Goal: Find contact information: Find contact information

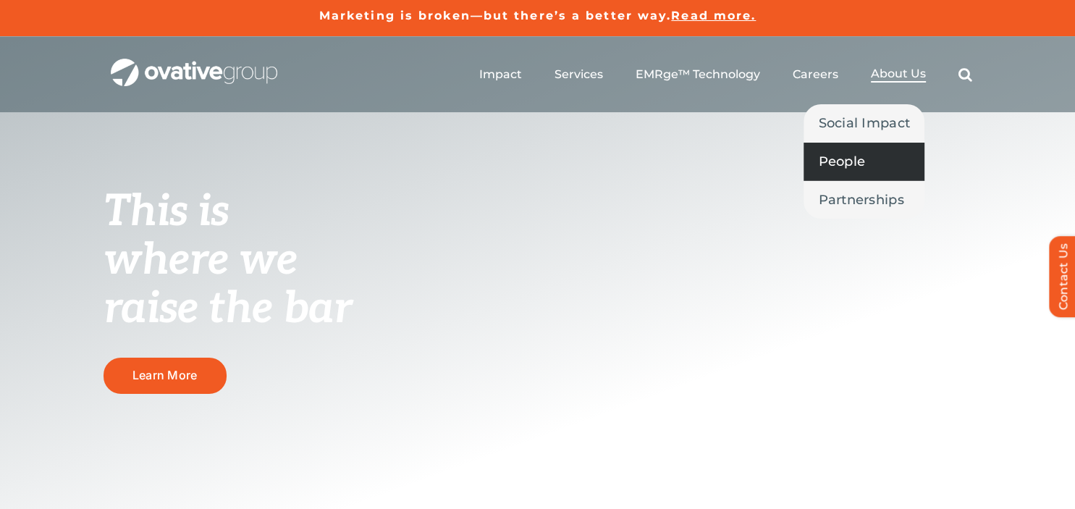
click at [859, 164] on span "People" at bounding box center [841, 161] width 47 height 20
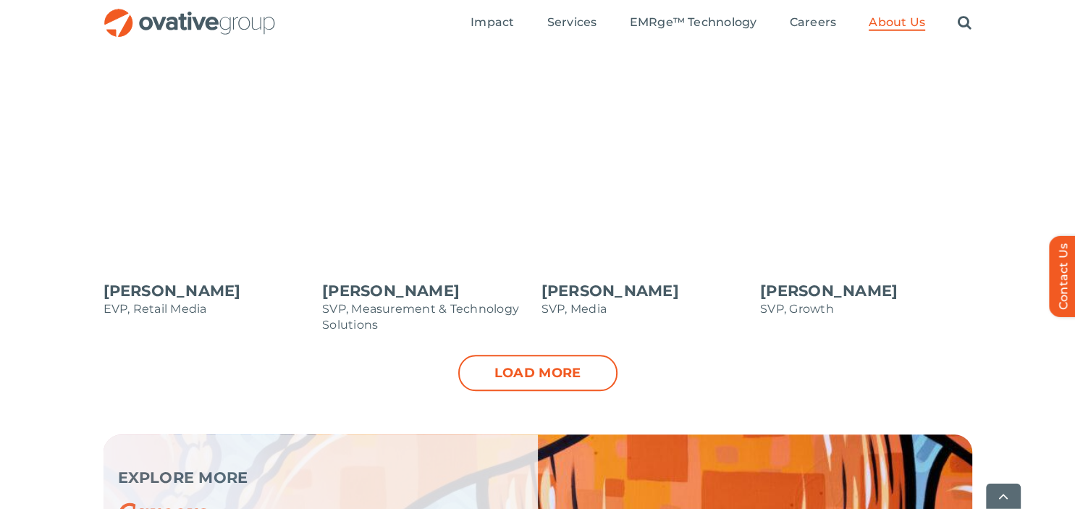
scroll to position [1529, 0]
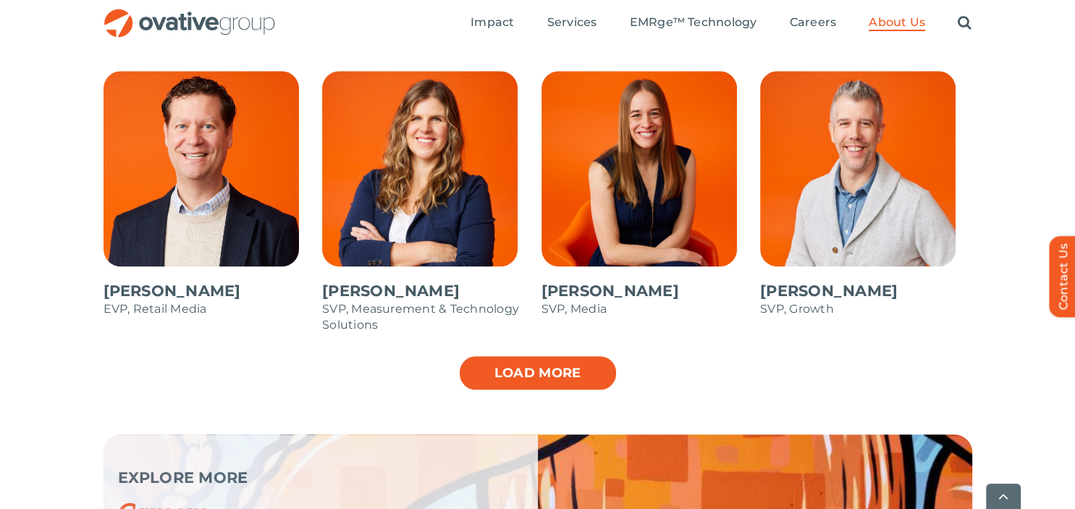
click at [534, 369] on link "Load more" at bounding box center [537, 373] width 159 height 36
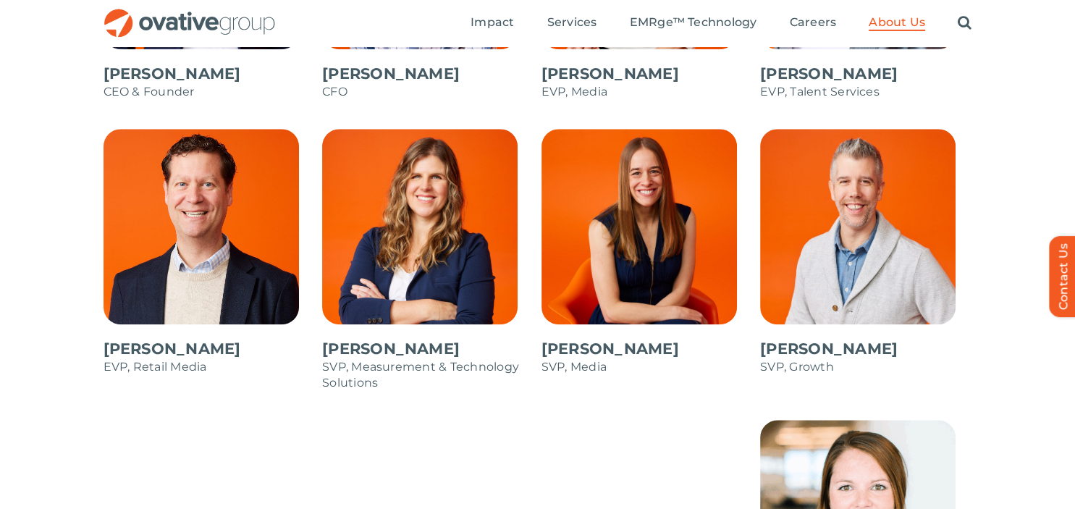
scroll to position [1452, 0]
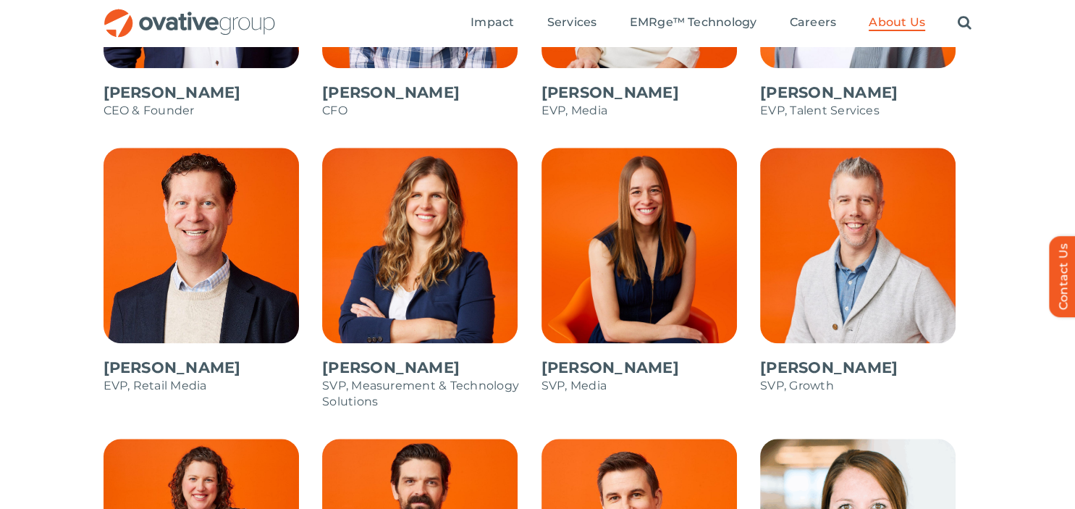
click at [191, 297] on span at bounding box center [209, 278] width 212 height 261
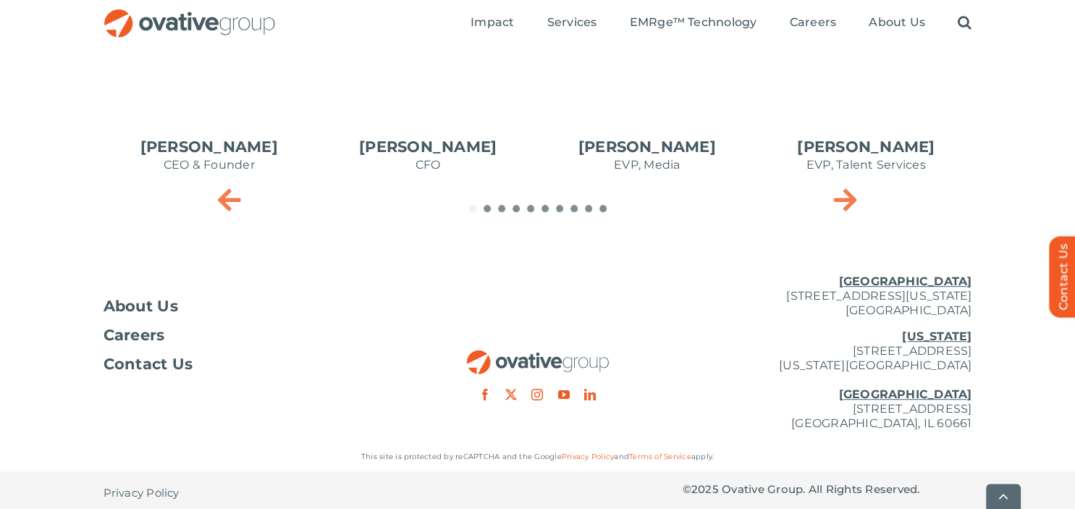
scroll to position [824, 0]
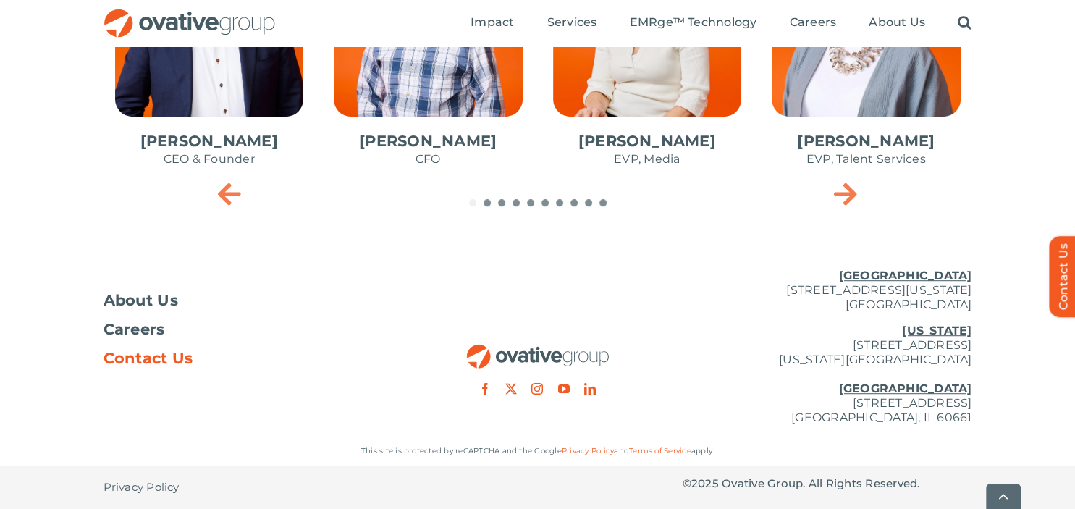
click at [169, 354] on span "Contact Us" at bounding box center [148, 358] width 90 height 14
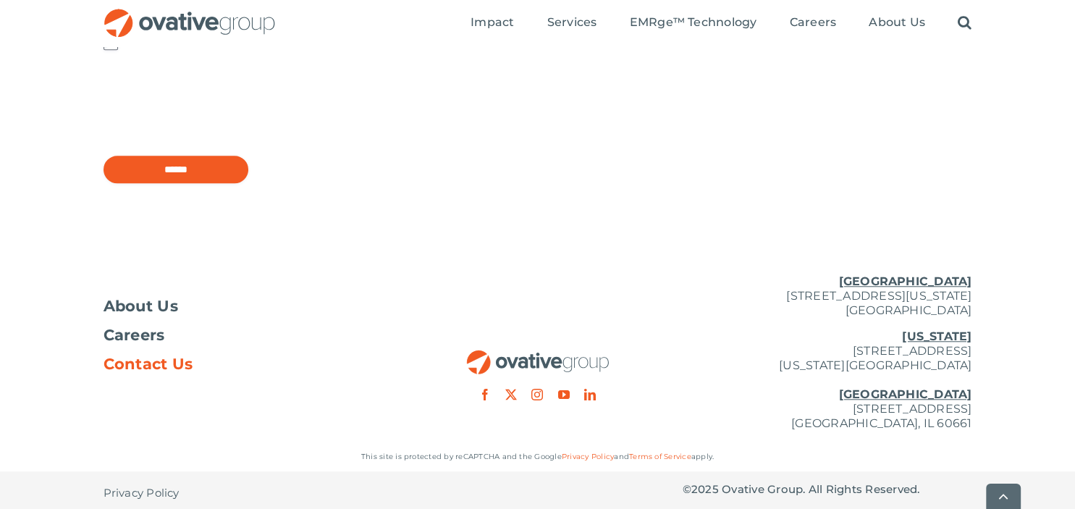
scroll to position [1306, 0]
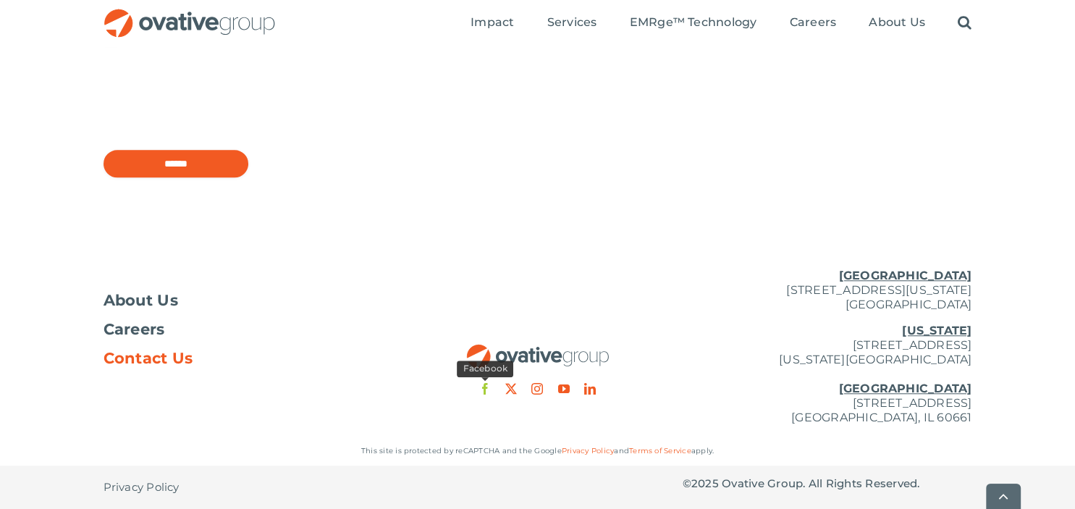
click at [485, 384] on link "facebook" at bounding box center [485, 389] width 12 height 12
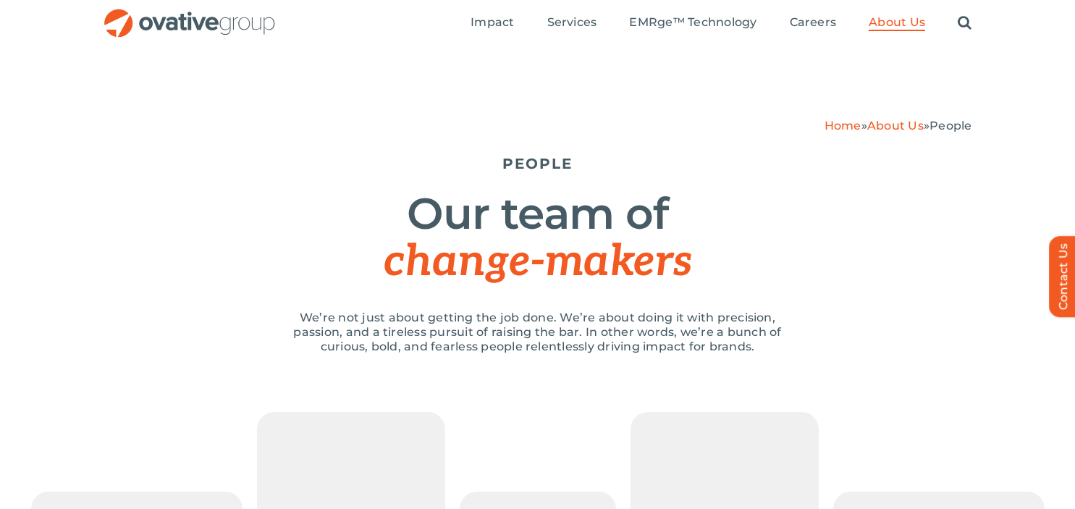
scroll to position [1452, 0]
